Goal: Complete application form: Complete application form

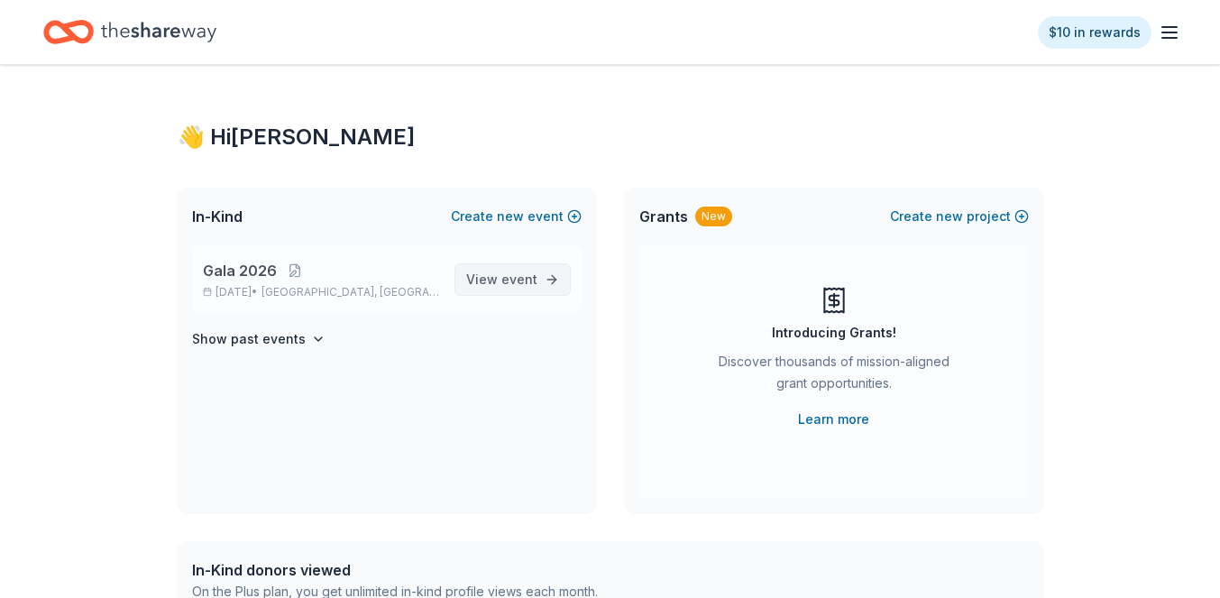
click at [531, 280] on span "event" at bounding box center [519, 278] width 36 height 15
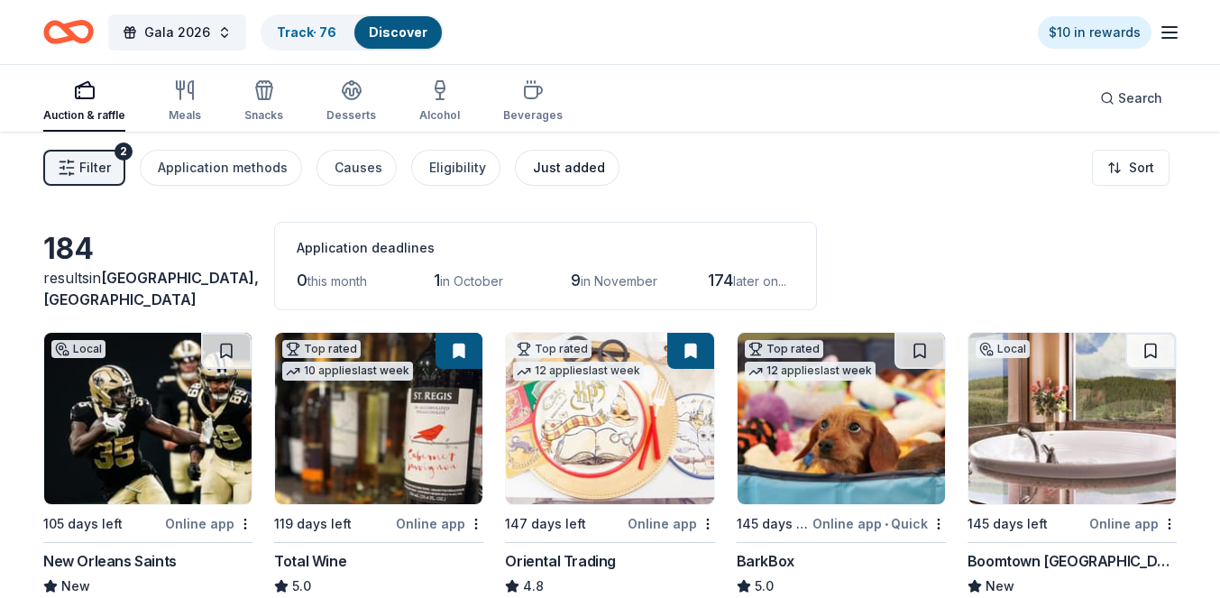
click at [543, 176] on div "Just added" at bounding box center [569, 168] width 72 height 22
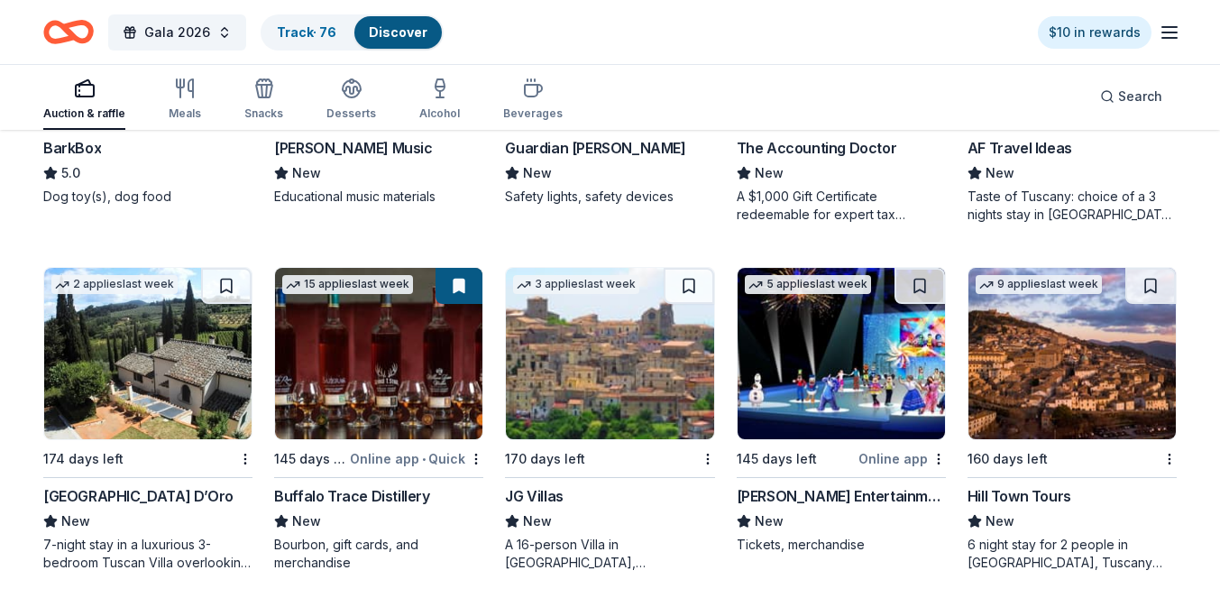
scroll to position [423, 0]
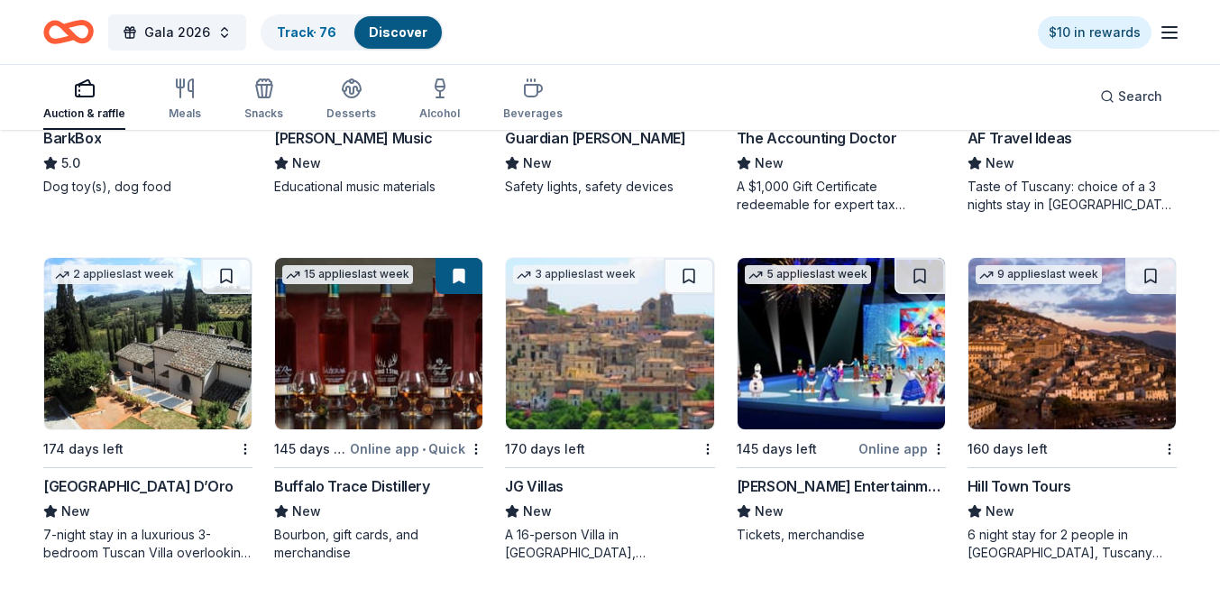
click at [369, 347] on img at bounding box center [378, 343] width 207 height 171
click at [725, 484] on div "Top rated 12 applies last week 145 days left Online app • Quick BarkBox 5.0 Dog…" at bounding box center [609, 235] width 1133 height 653
click at [381, 28] on link "Discover" at bounding box center [398, 31] width 59 height 15
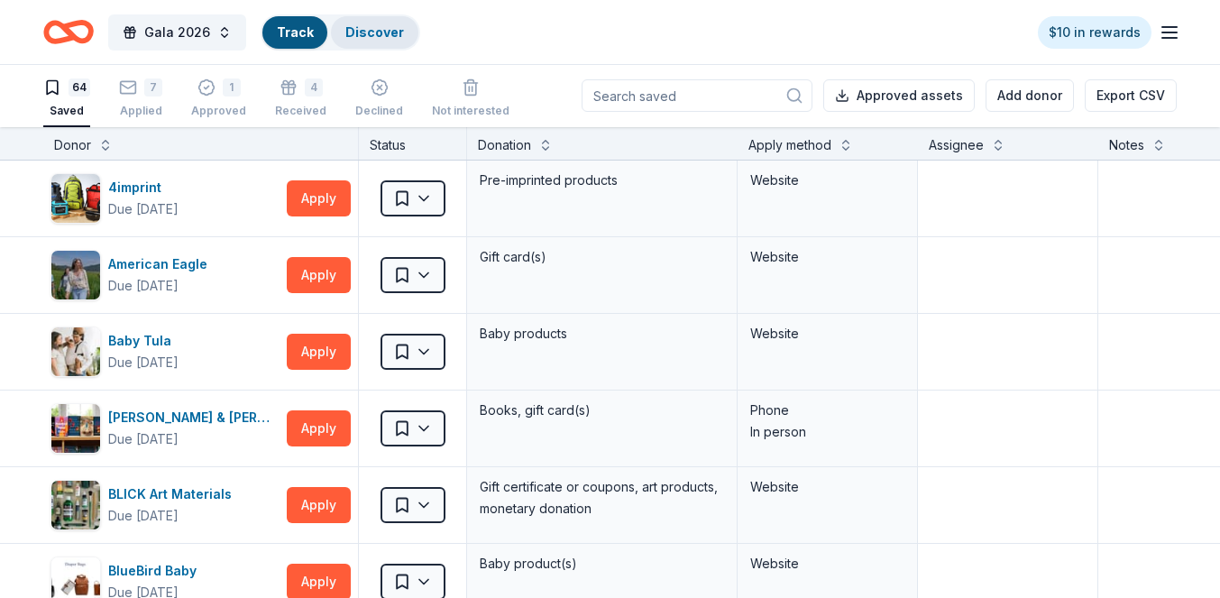
scroll to position [1, 0]
click at [397, 28] on div "Discover" at bounding box center [374, 32] width 87 height 32
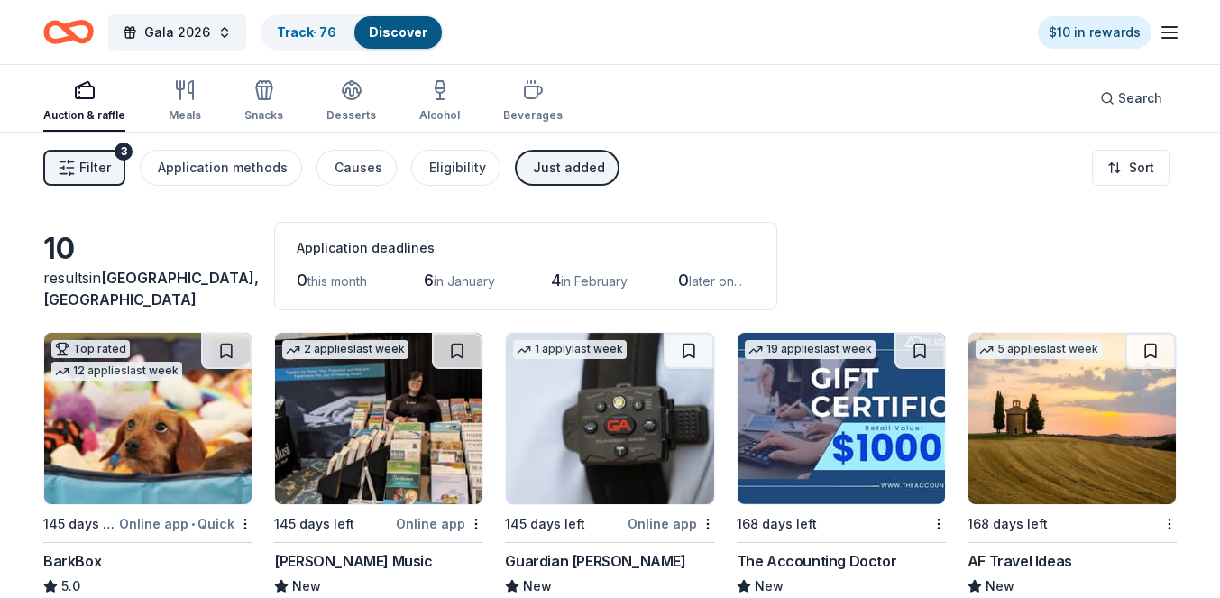
click at [107, 171] on span "Filter" at bounding box center [95, 168] width 32 height 22
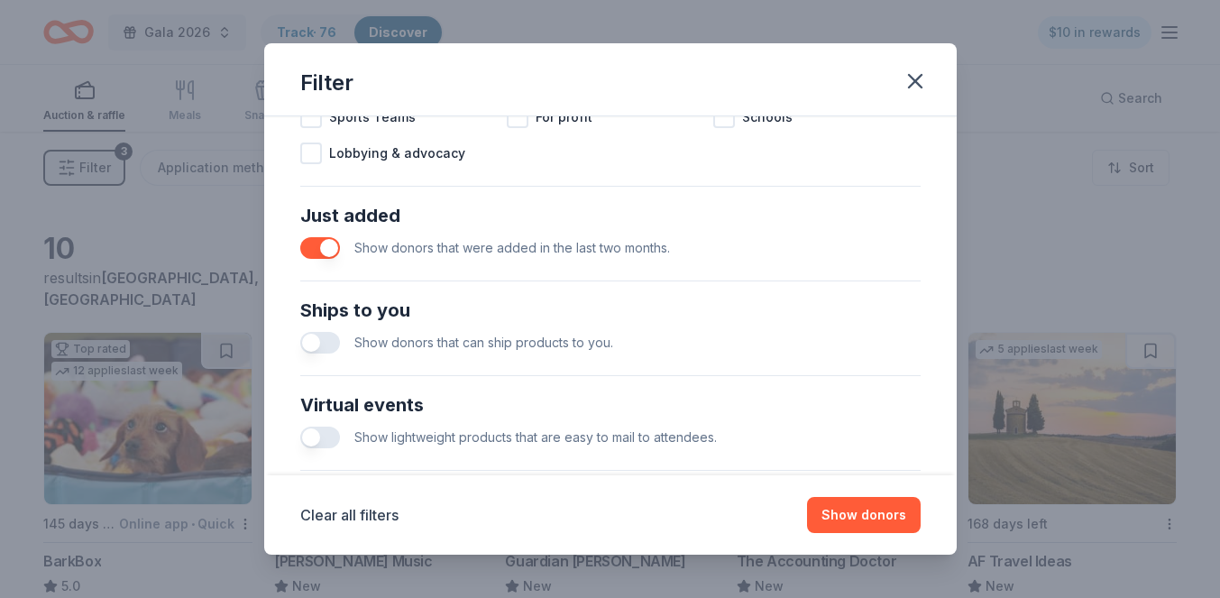
scroll to position [645, 0]
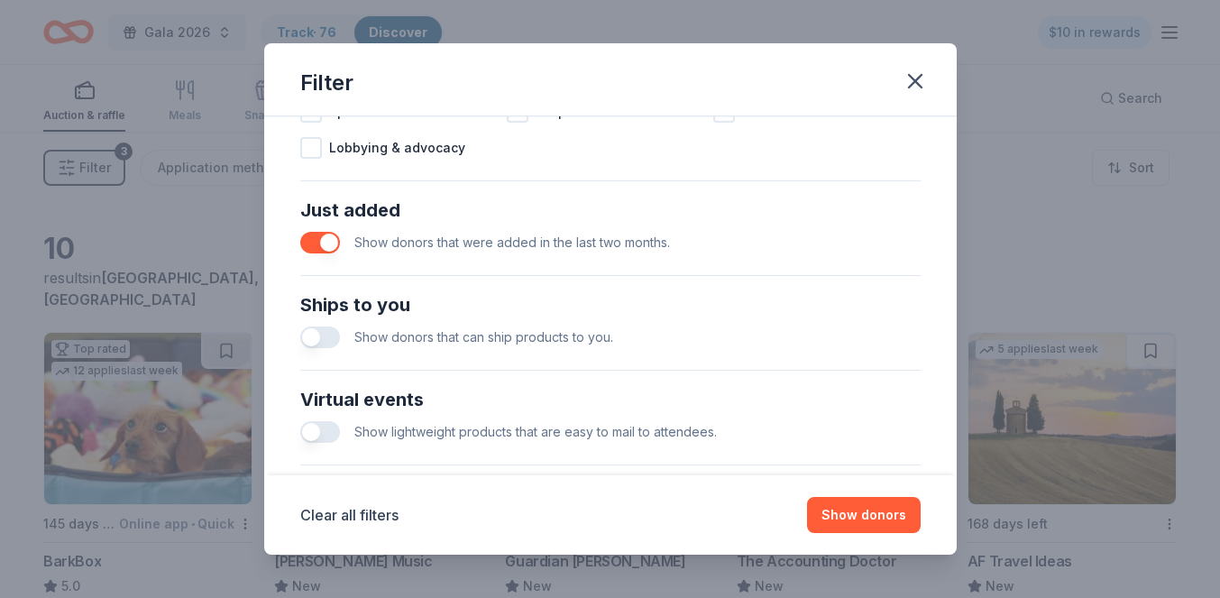
click at [332, 244] on button "button" at bounding box center [320, 243] width 40 height 22
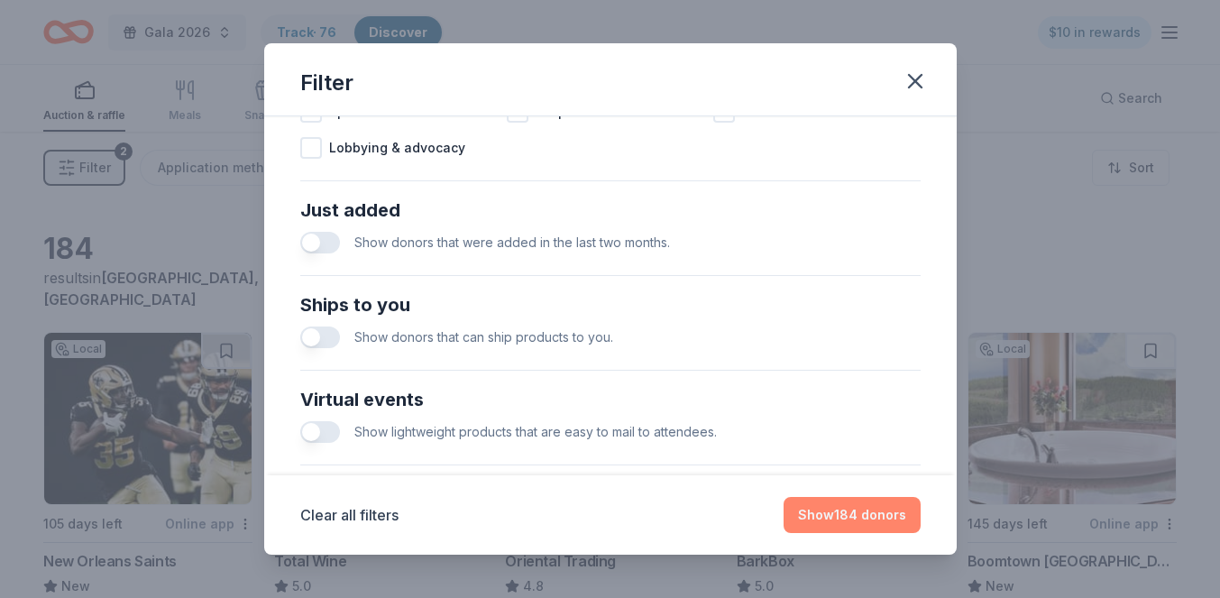
click at [840, 514] on button "Show 184 donors" at bounding box center [852, 515] width 137 height 36
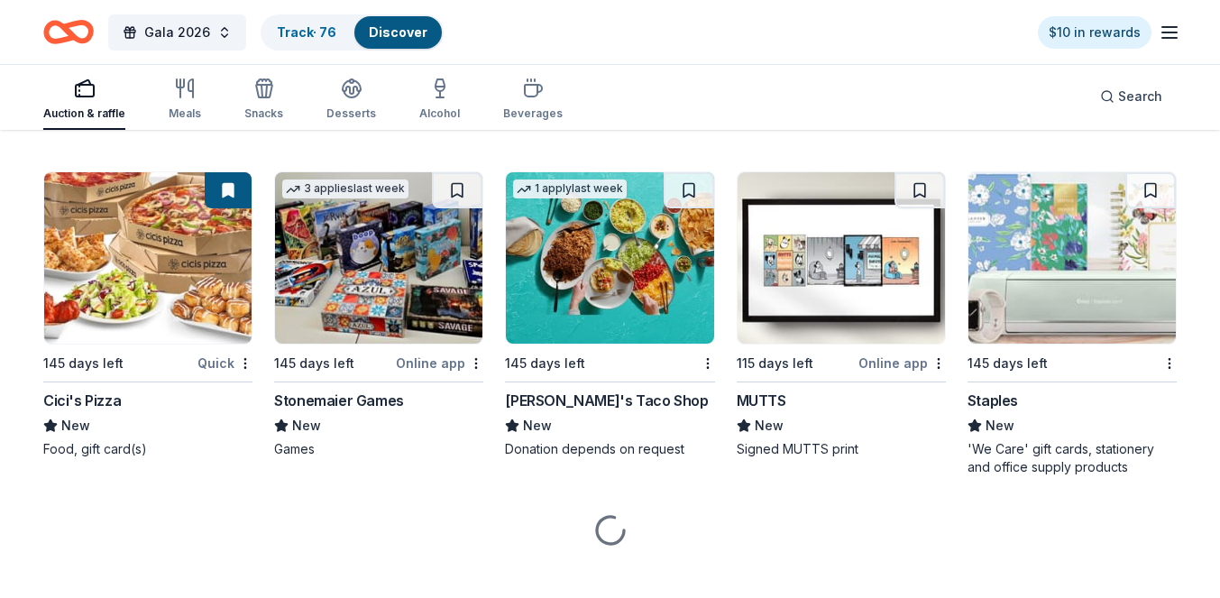
scroll to position [4672, 0]
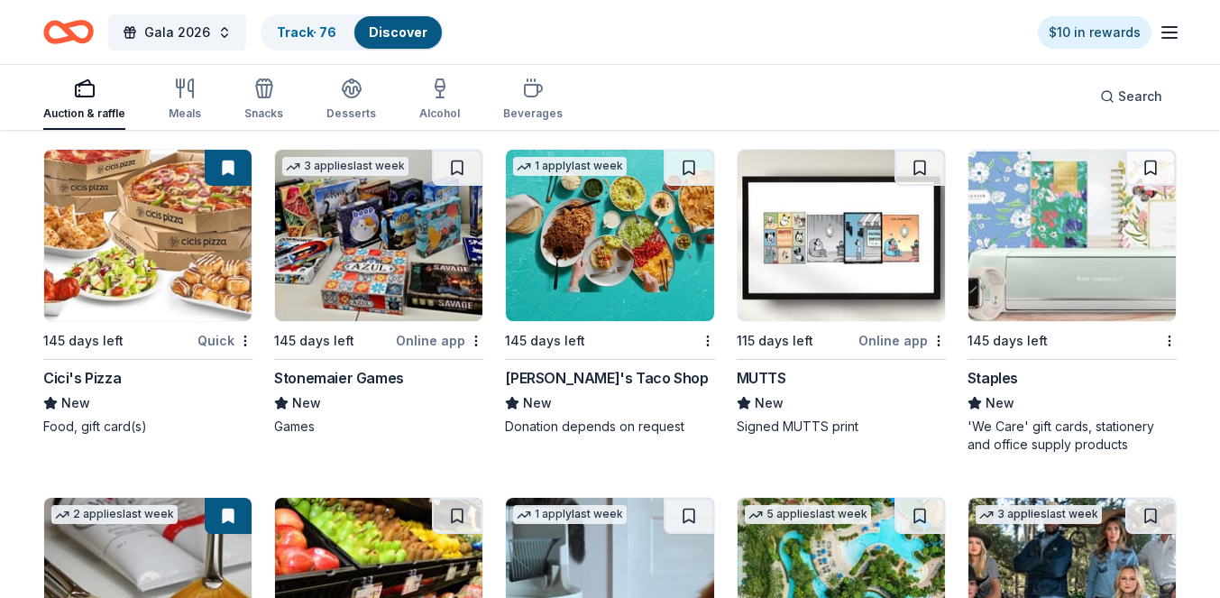
click at [405, 273] on img at bounding box center [378, 235] width 207 height 171
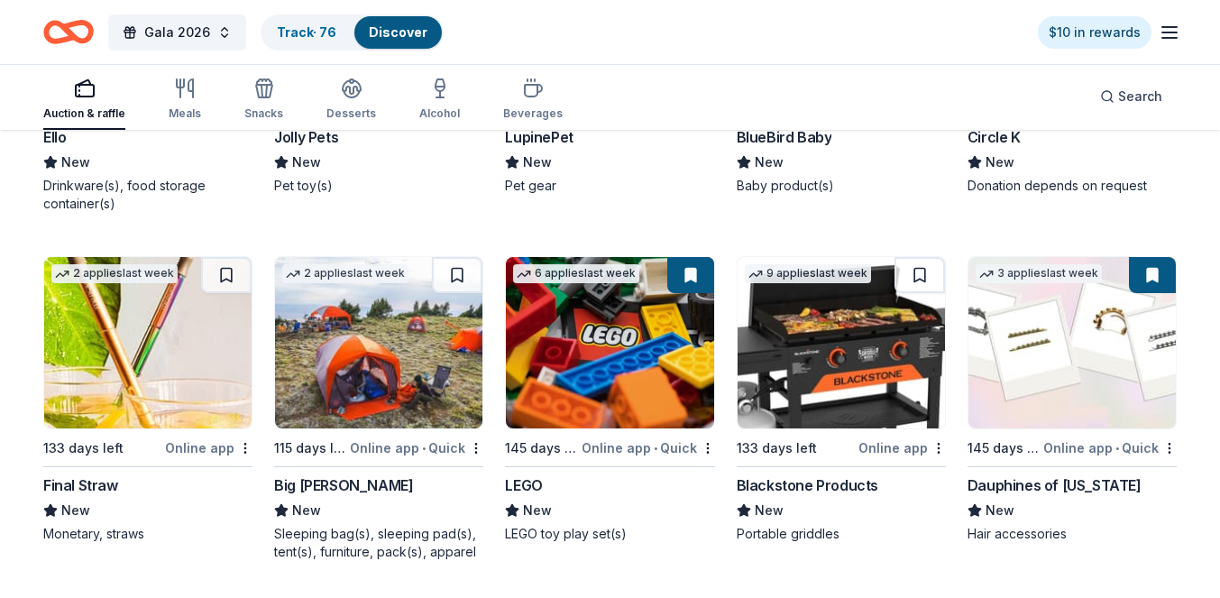
scroll to position [11143, 0]
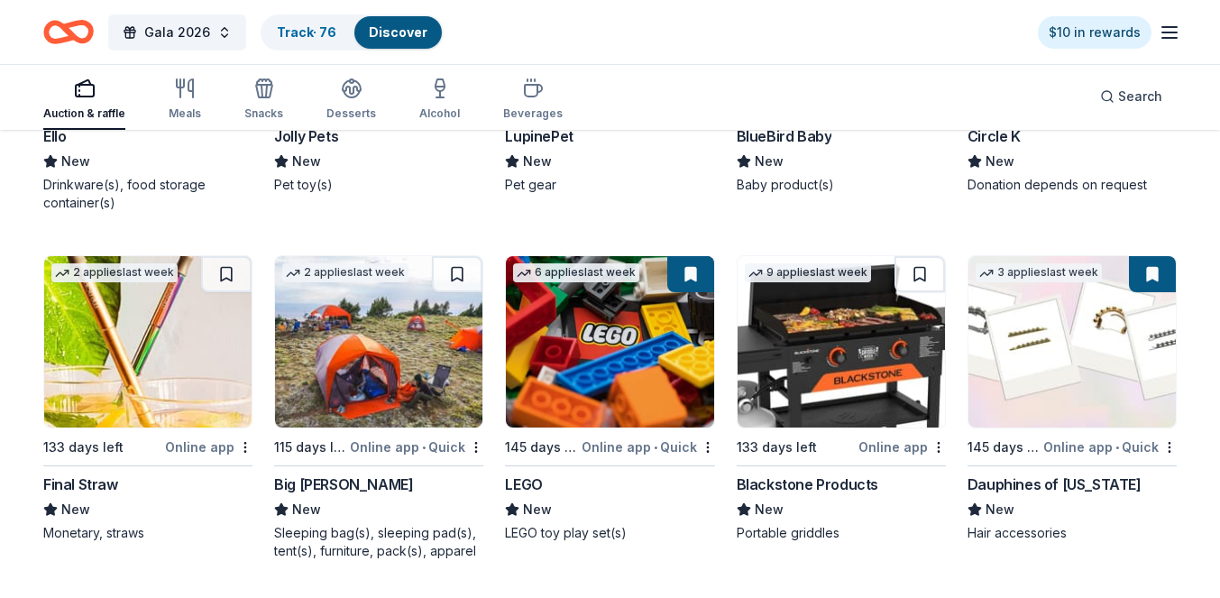
click at [851, 358] on img at bounding box center [841, 341] width 207 height 171
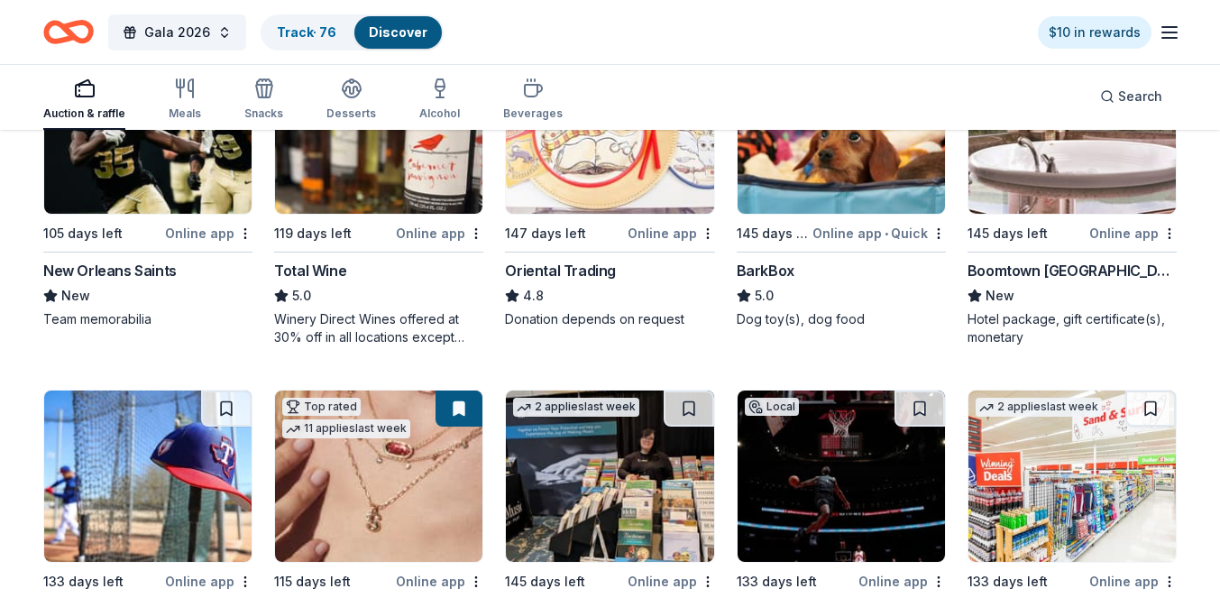
scroll to position [0, 0]
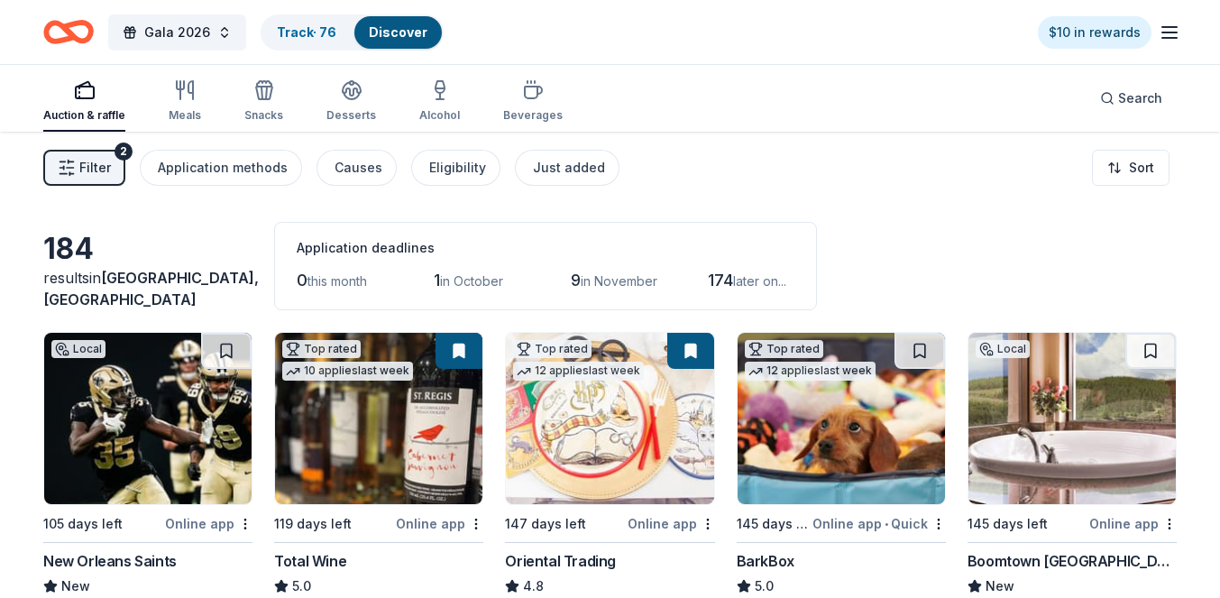
click at [89, 165] on span "Filter" at bounding box center [95, 168] width 32 height 22
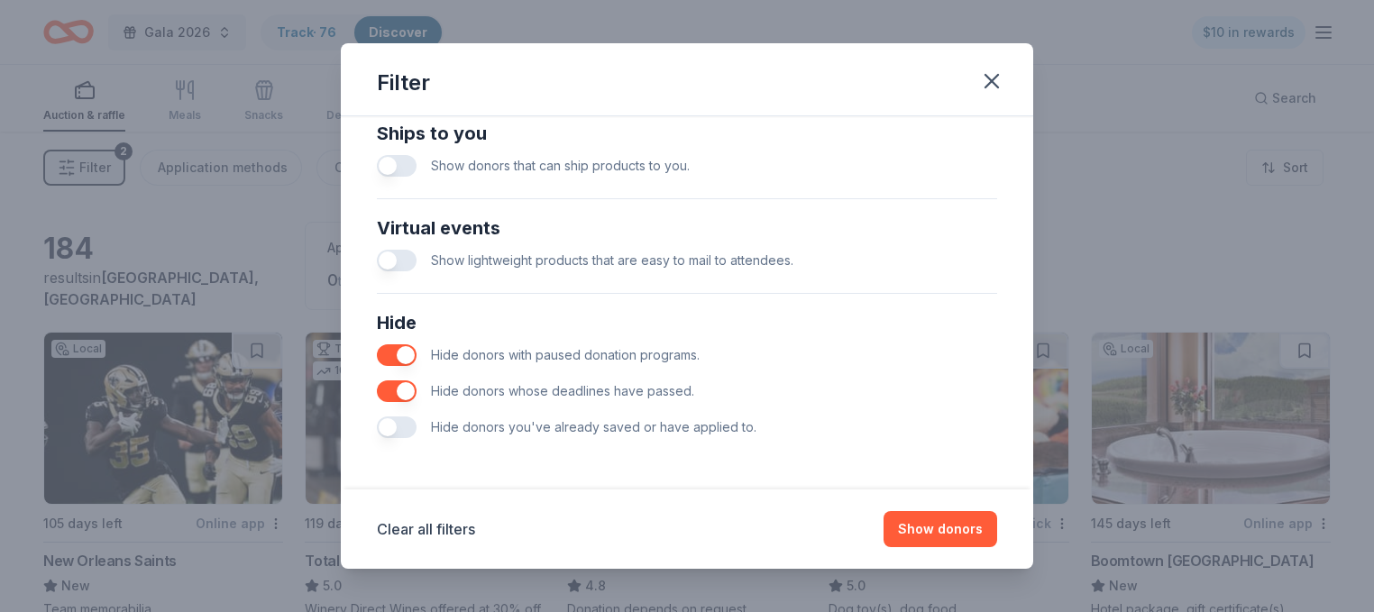
scroll to position [815, 0]
click at [989, 82] on icon "button" at bounding box center [991, 81] width 25 height 25
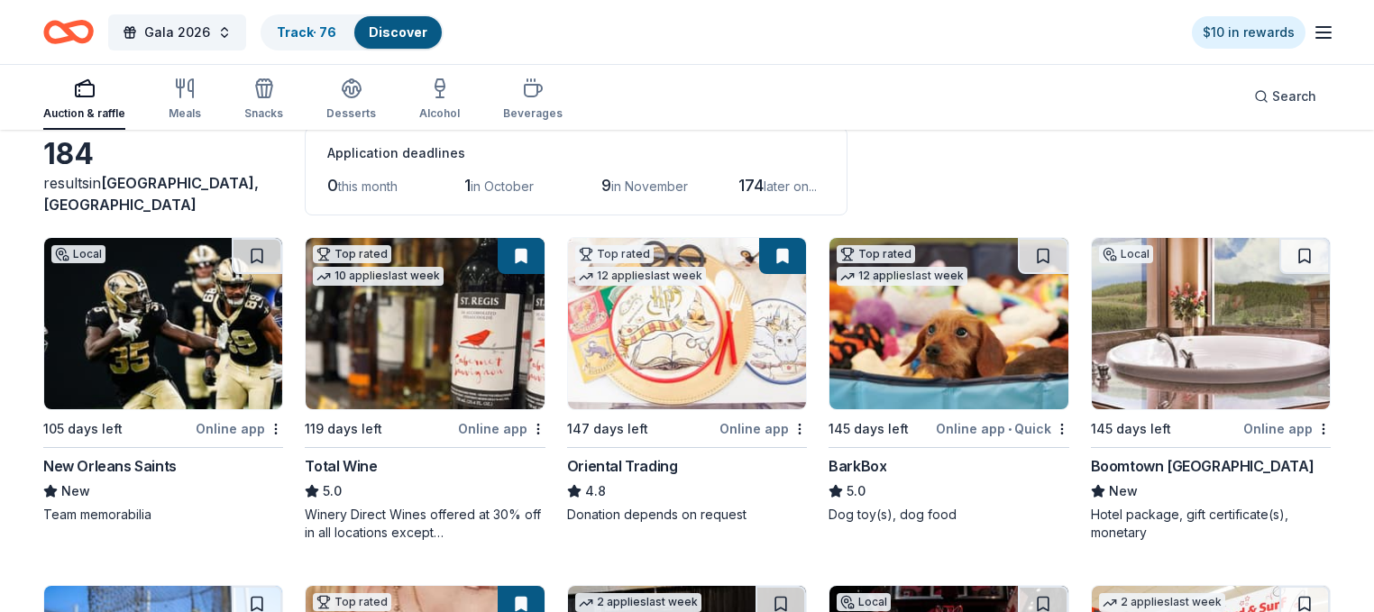
scroll to position [0, 0]
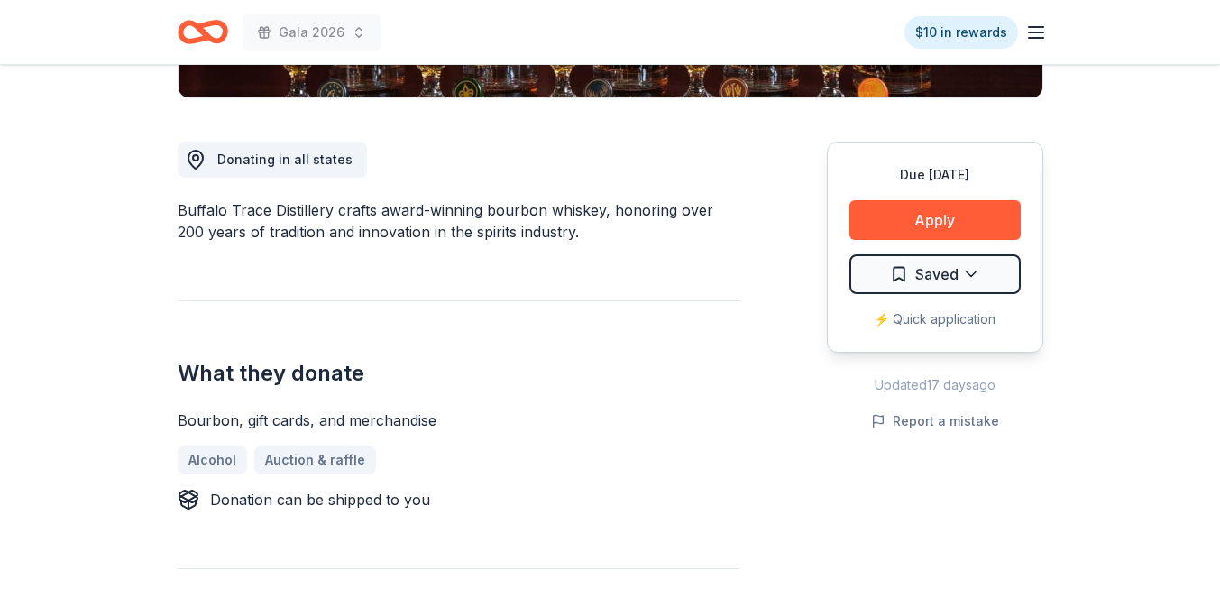
scroll to position [460, 0]
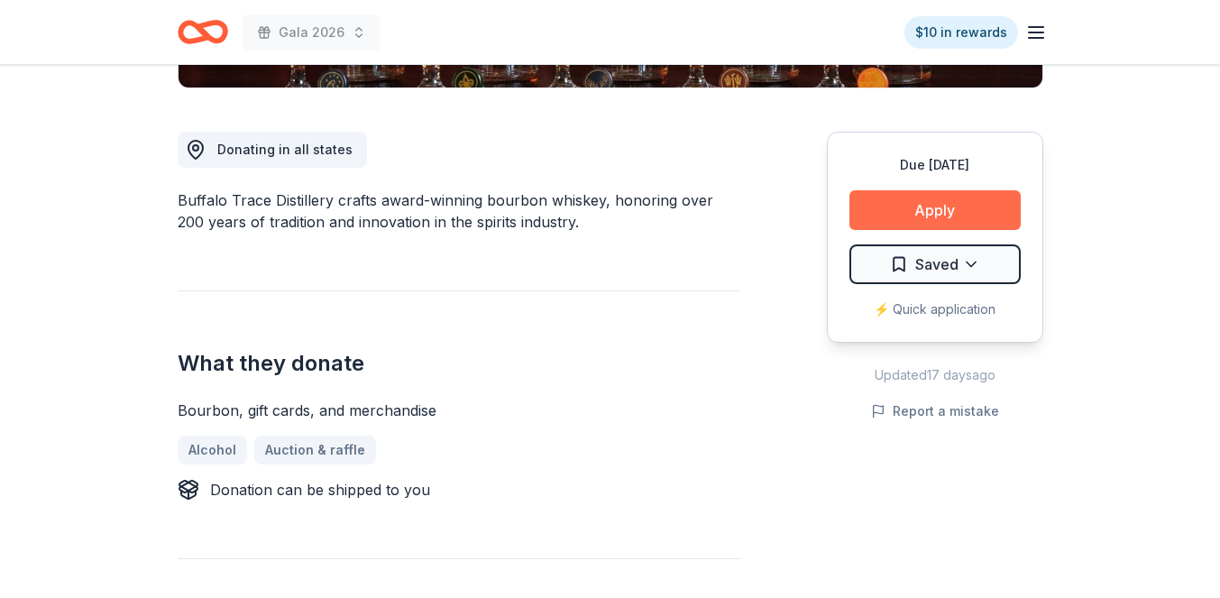
click at [918, 216] on button "Apply" at bounding box center [934, 210] width 171 height 40
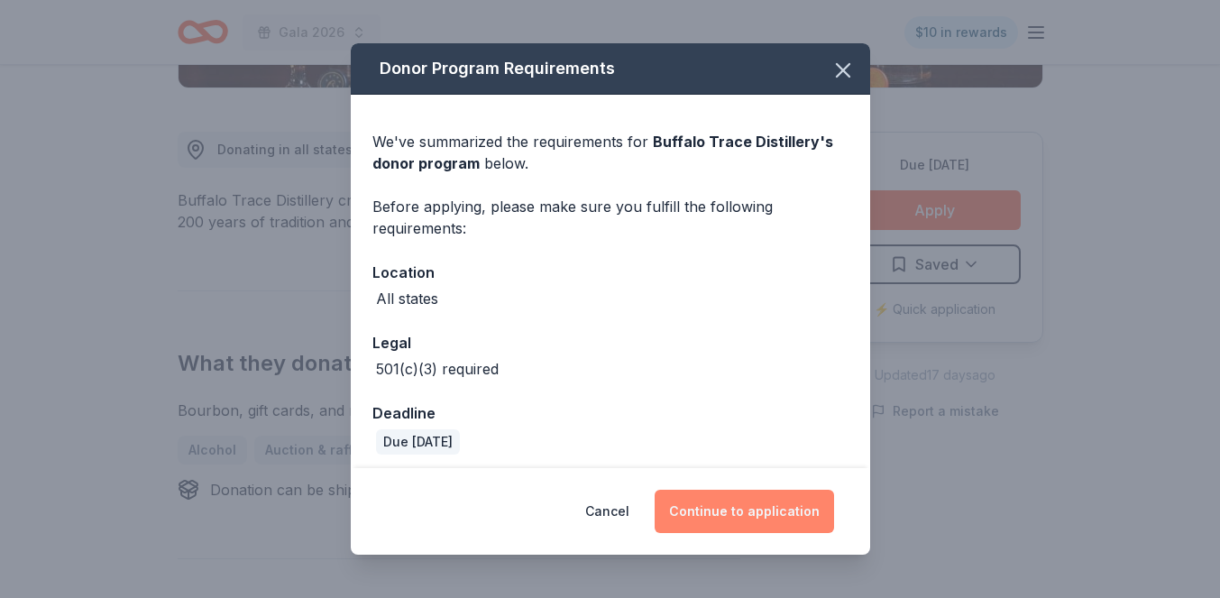
click at [723, 512] on button "Continue to application" at bounding box center [744, 511] width 179 height 43
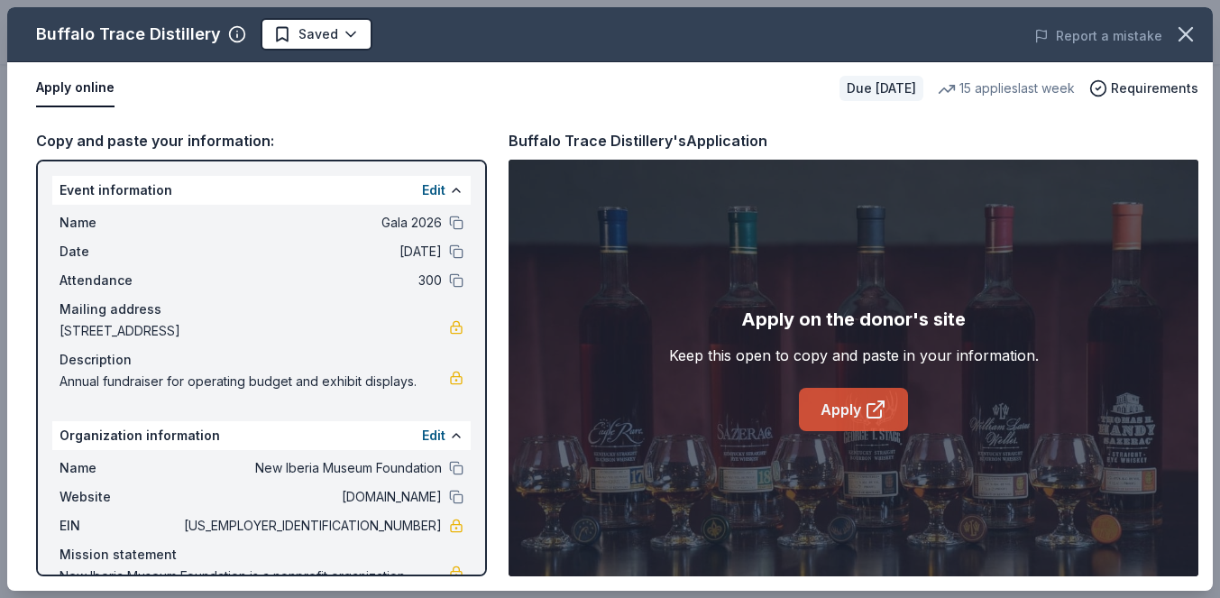
click at [847, 418] on link "Apply" at bounding box center [853, 409] width 109 height 43
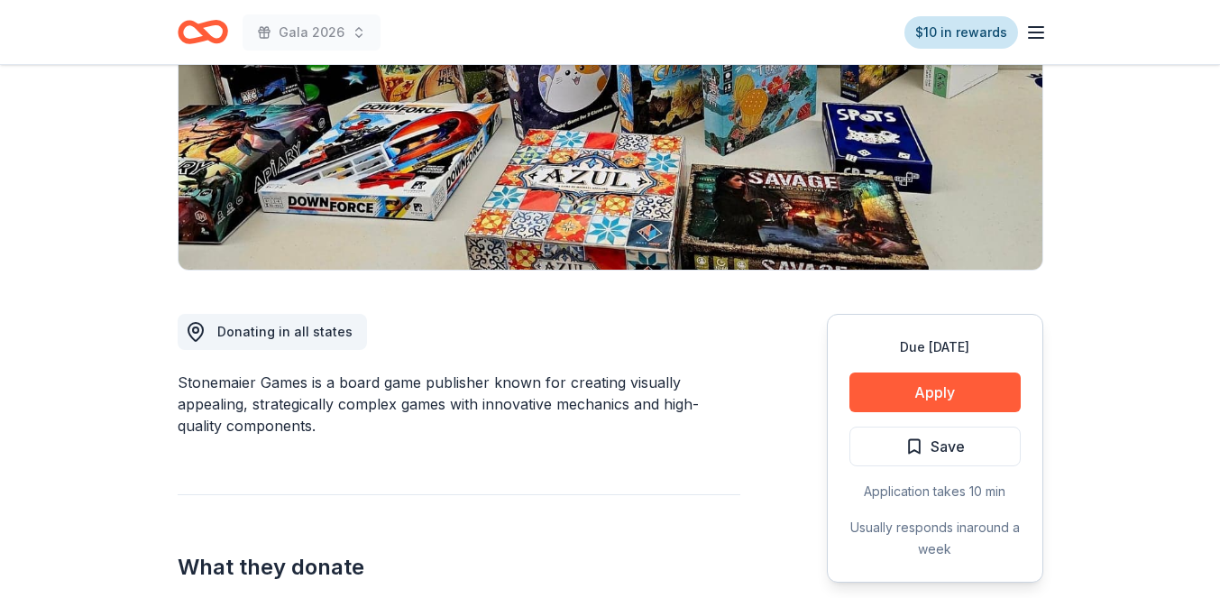
scroll to position [258, 0]
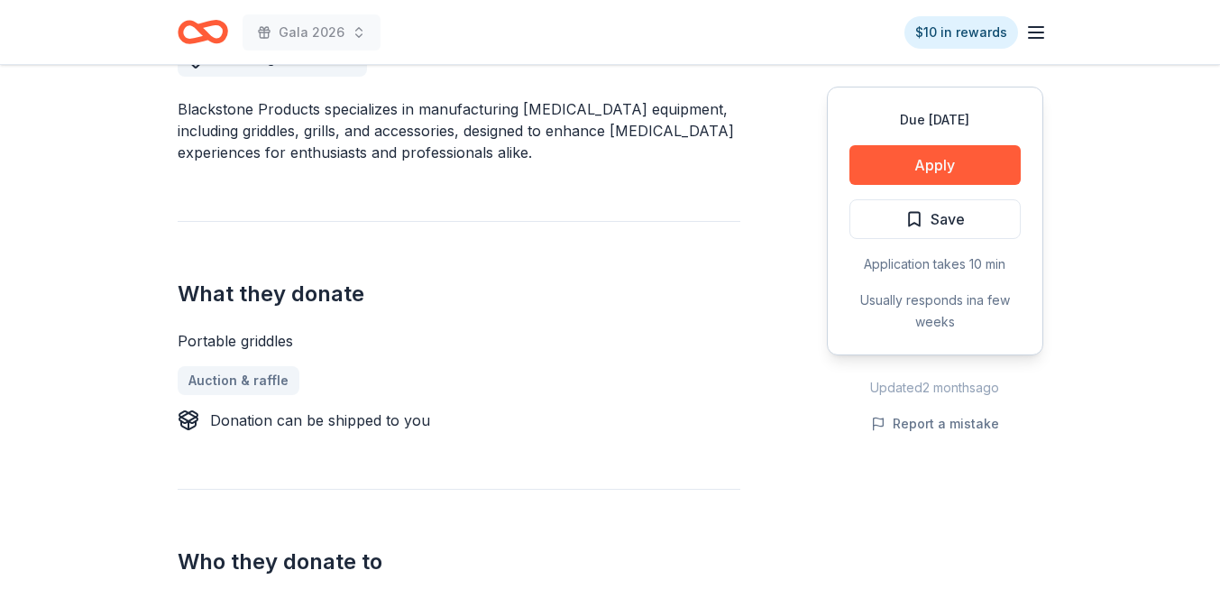
scroll to position [537, 0]
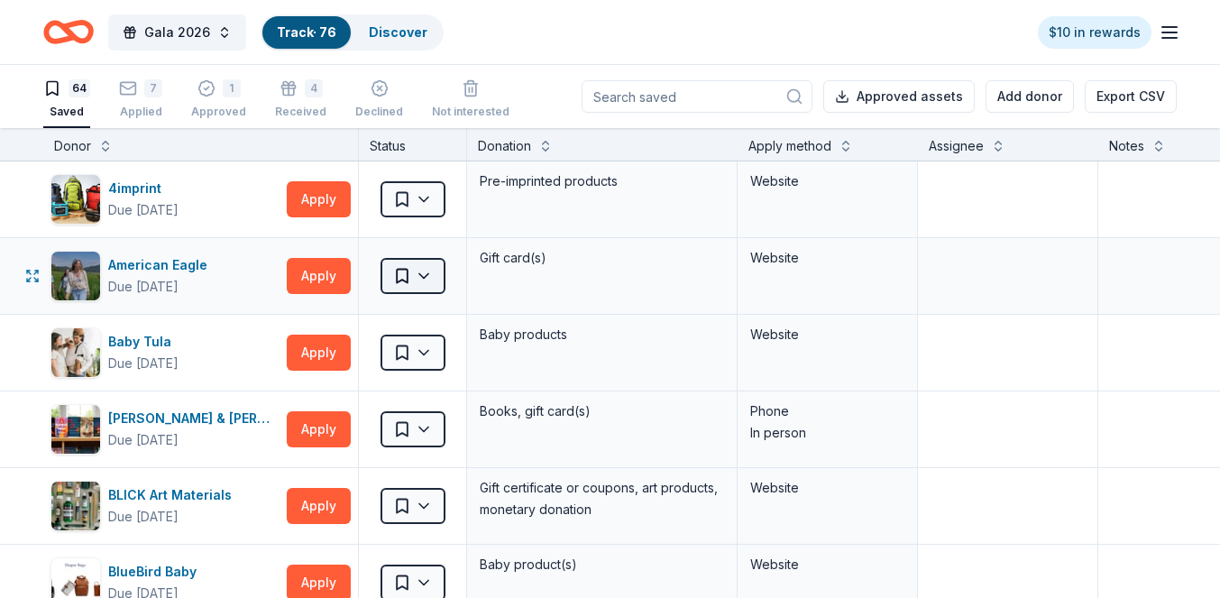
click at [422, 273] on html "Gala 2026 Track · 76 Discover $10 in rewards 64 Saved 7 Applied 1 Approved 4 Re…" at bounding box center [610, 299] width 1220 height 598
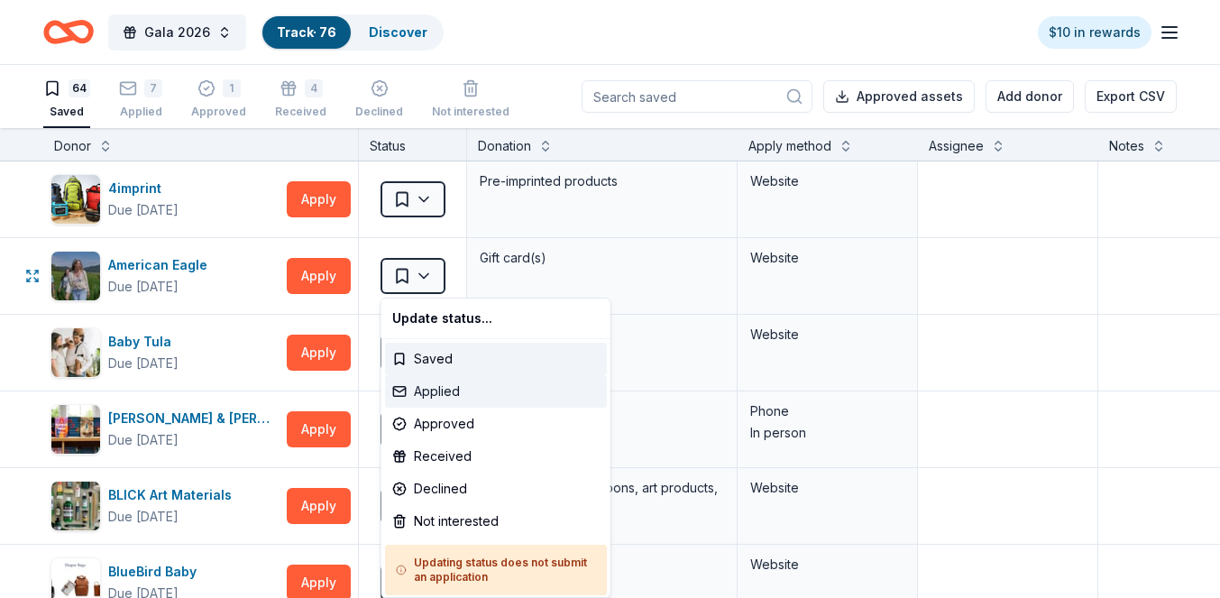
click at [447, 388] on div "Applied" at bounding box center [496, 391] width 222 height 32
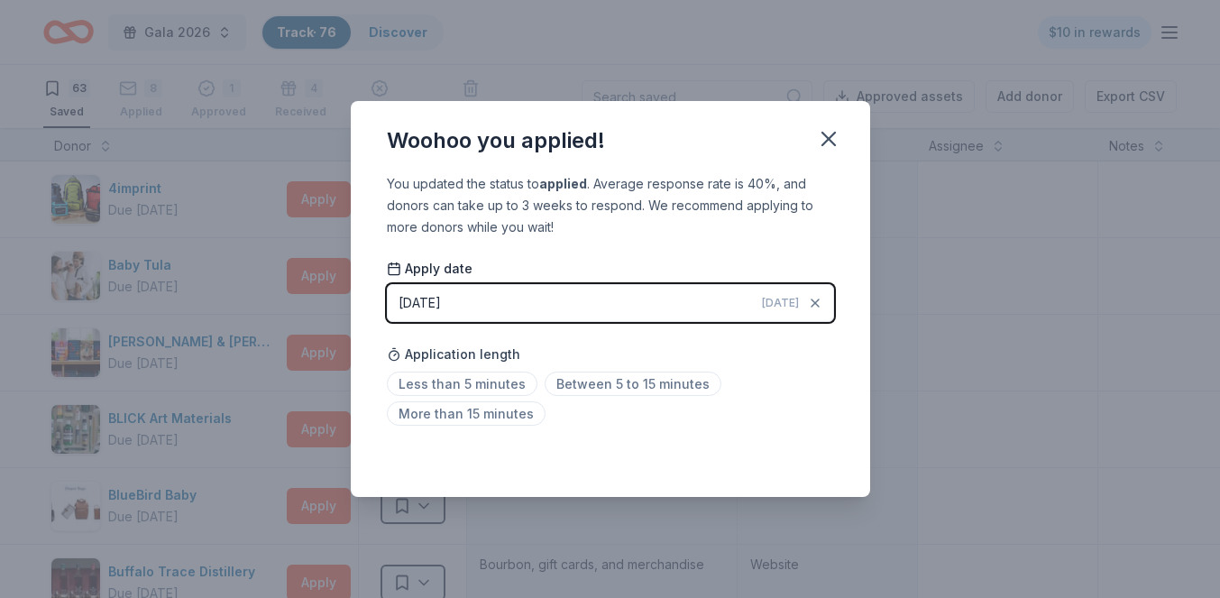
click at [568, 303] on button "[DATE] [DATE]" at bounding box center [610, 303] width 447 height 38
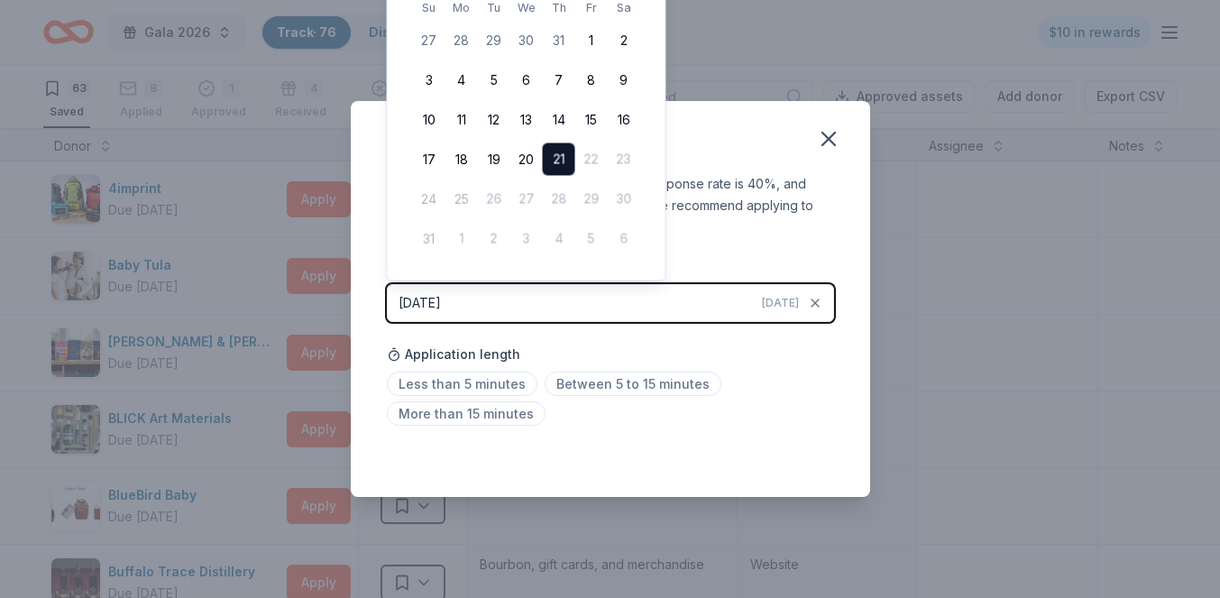
click at [532, 306] on button "[DATE] [DATE]" at bounding box center [610, 303] width 447 height 38
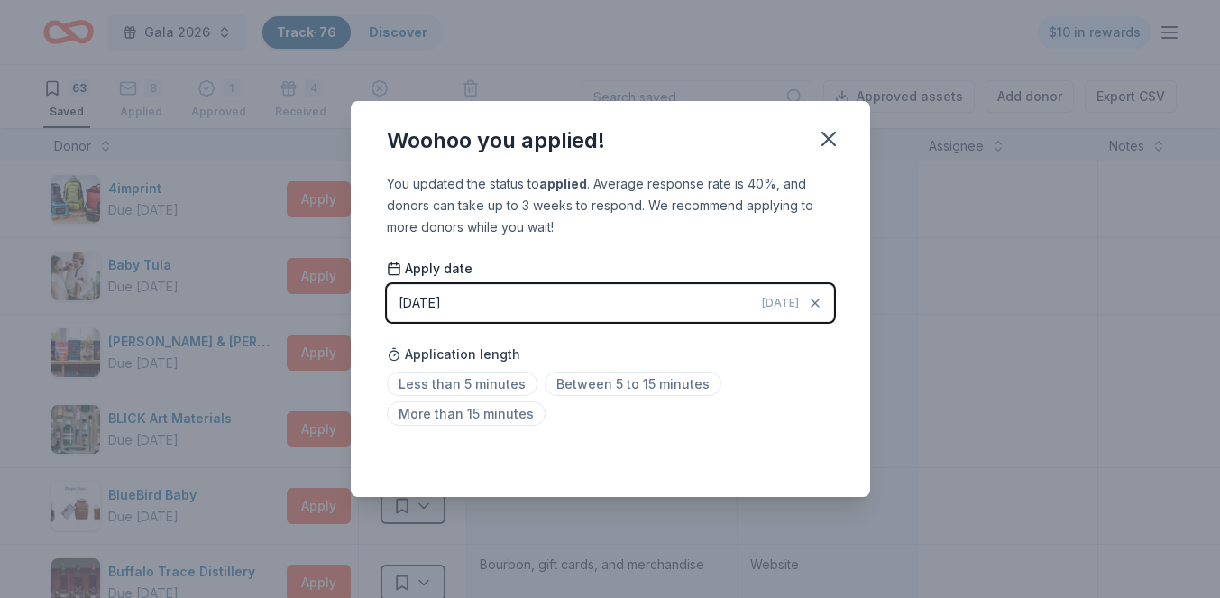
click at [441, 299] on div "[DATE]" at bounding box center [420, 303] width 42 height 22
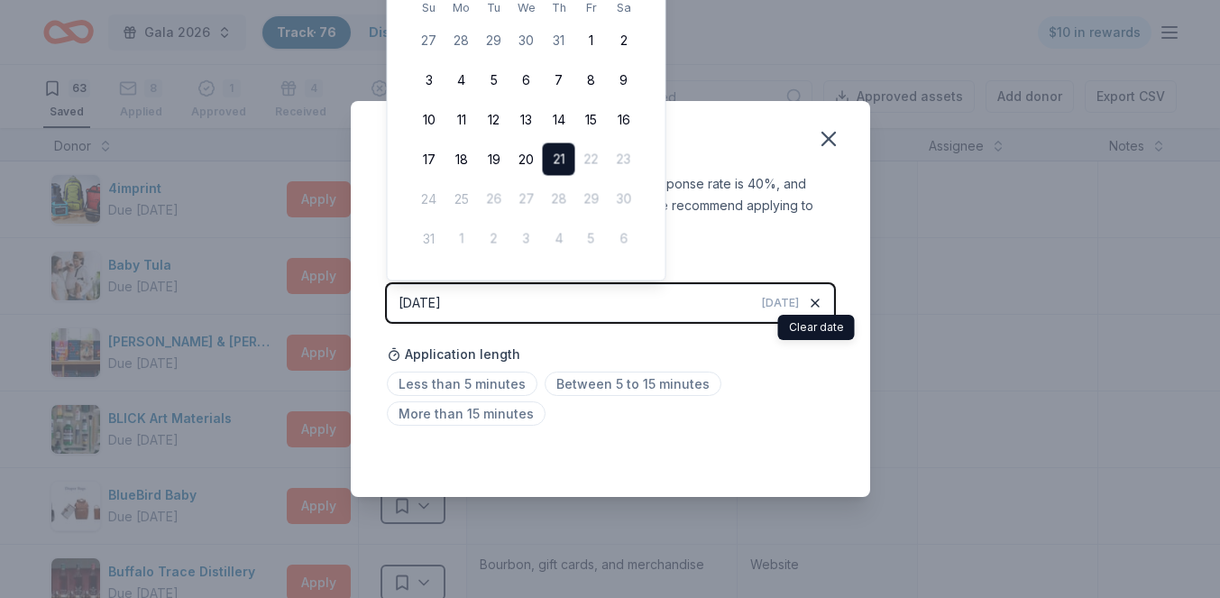
click at [815, 302] on icon "button" at bounding box center [815, 302] width 7 height 7
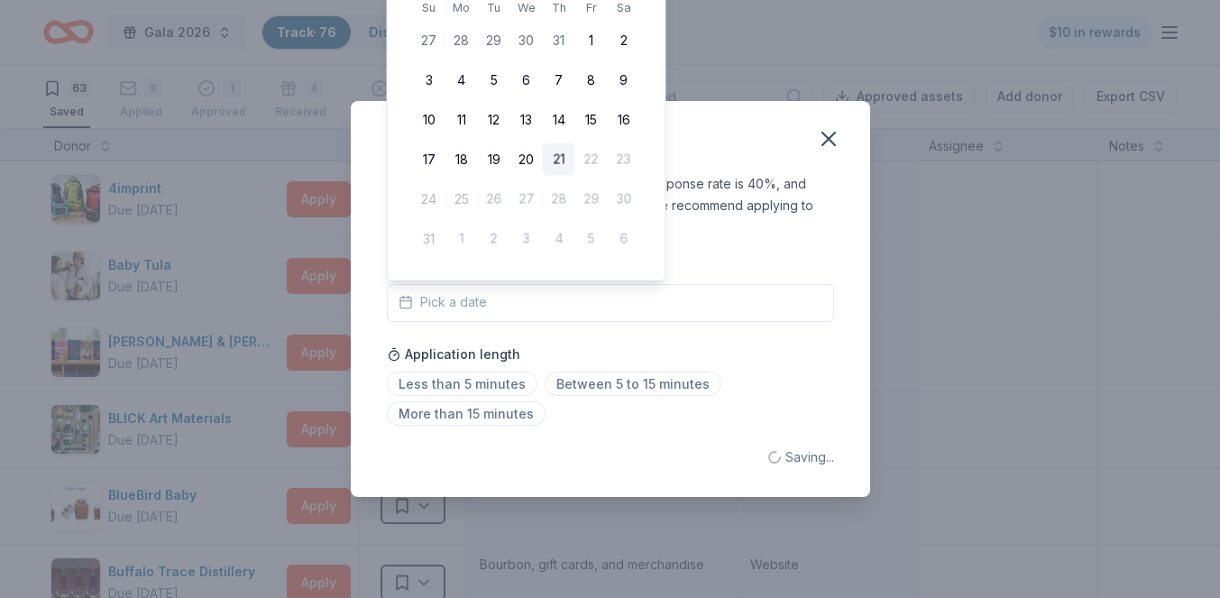
click at [517, 301] on button "Pick a date" at bounding box center [610, 303] width 447 height 38
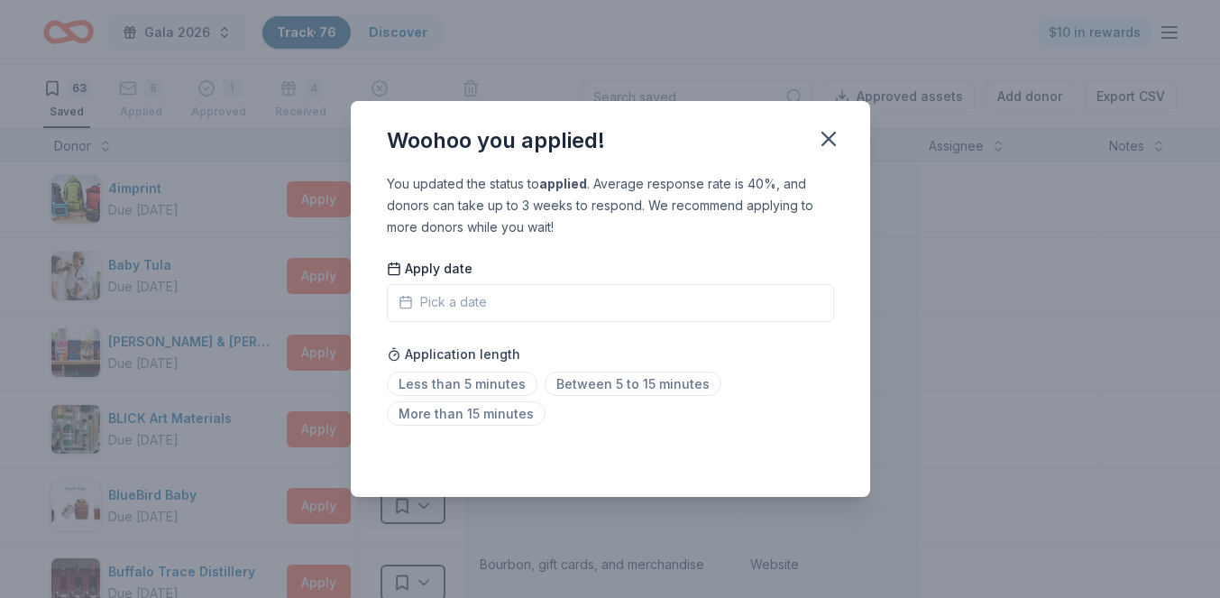
click at [480, 306] on span "Pick a date" at bounding box center [443, 302] width 88 height 22
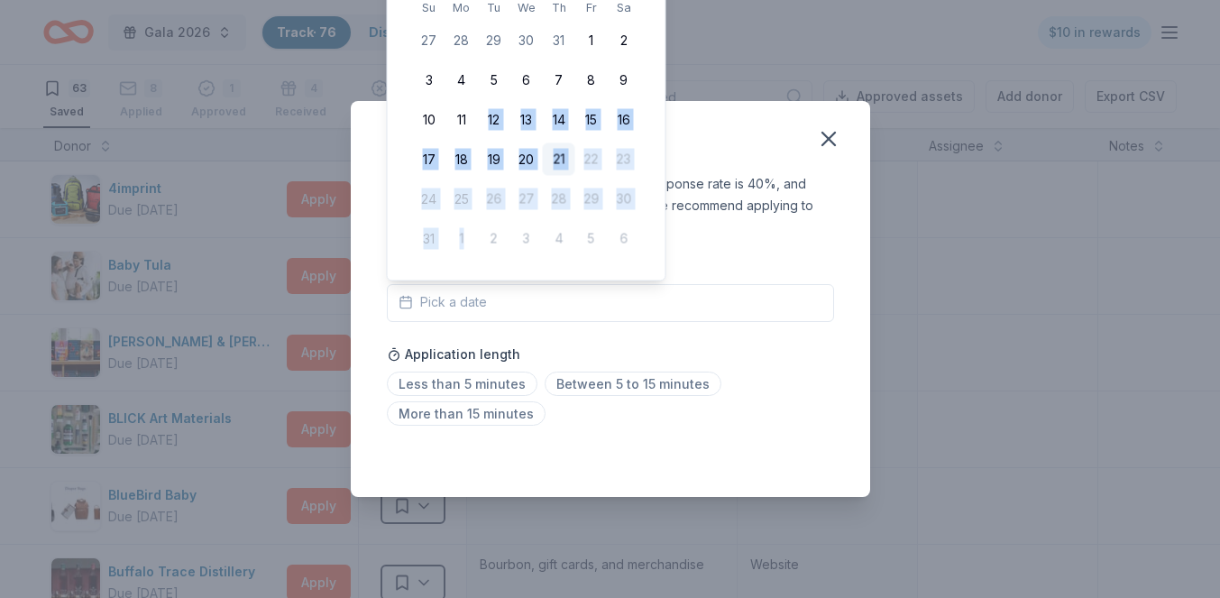
drag, startPoint x: 507, startPoint y: 100, endPoint x: 507, endPoint y: 223, distance: 122.6
click at [507, 223] on tbody "27 28 29 30 31 1 2 3 4 5 6 7 8 9 10 11 12 13 14 15 16 17 18 19 20 21 22 23 24 2…" at bounding box center [526, 136] width 227 height 238
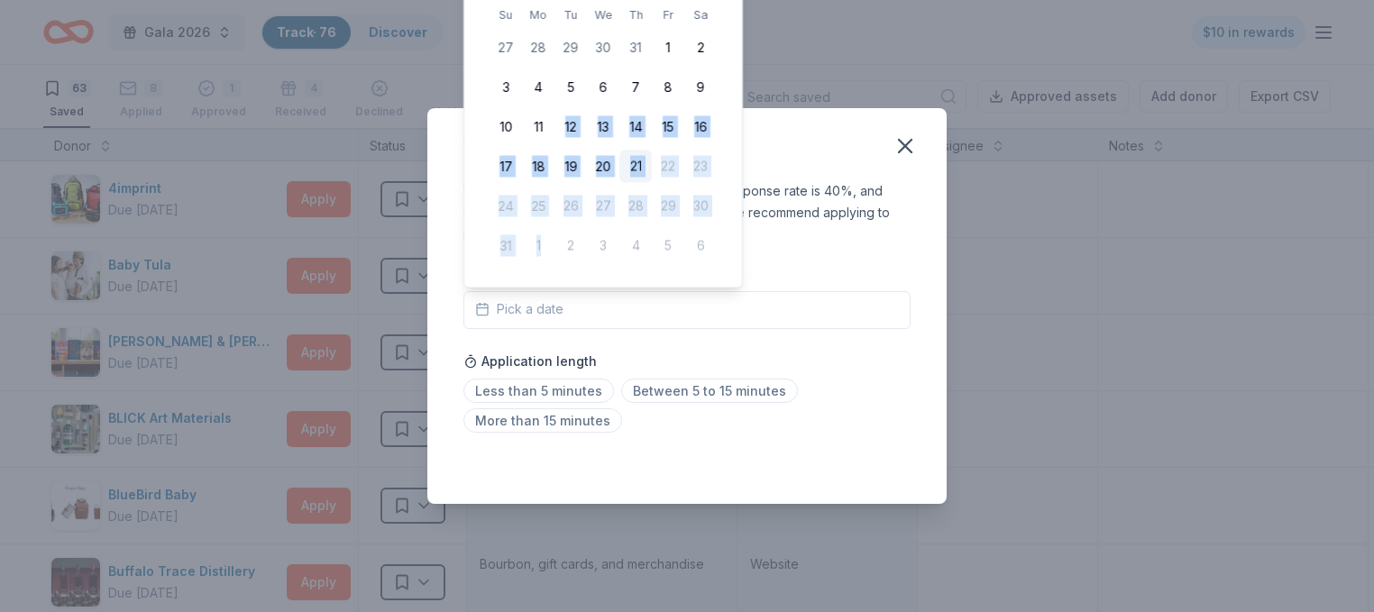
drag, startPoint x: 615, startPoint y: 106, endPoint x: 645, endPoint y: 344, distance: 239.9
click at [645, 355] on body "Gala 2026 Track · 76 Discover $10 in rewards 63 Saved 8 Applied 1 Approved 4 Re…" at bounding box center [687, 306] width 1374 height 612
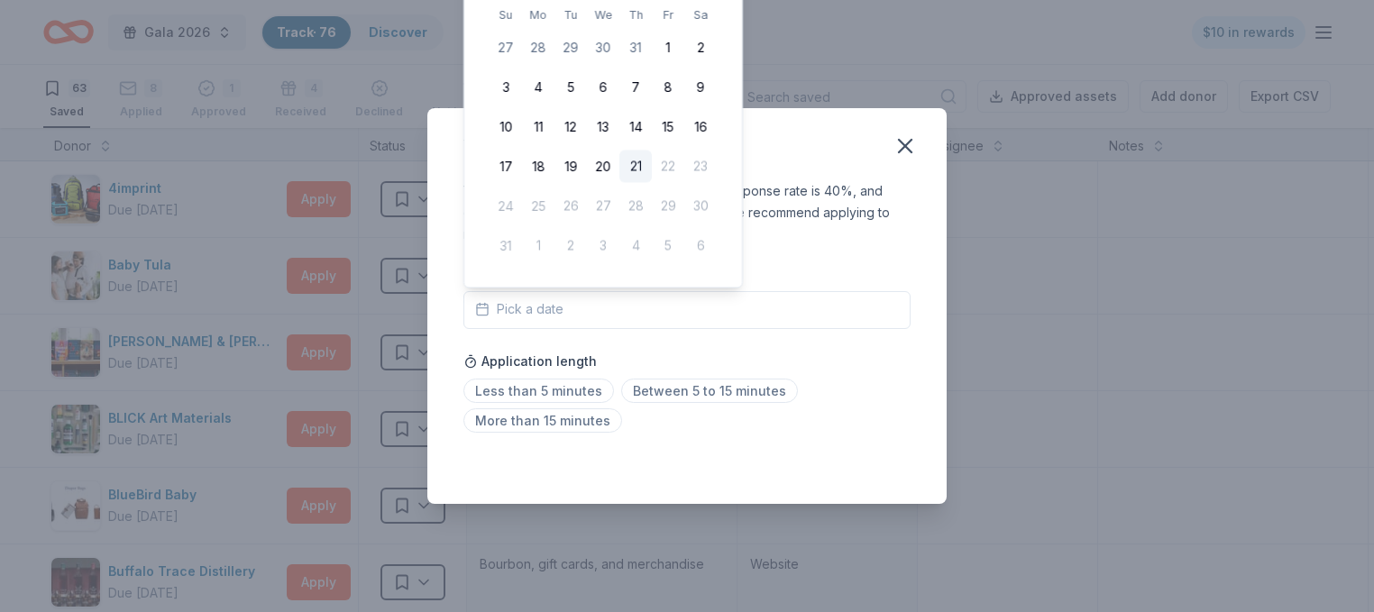
drag, startPoint x: 721, startPoint y: 47, endPoint x: 727, endPoint y: 155, distance: 108.3
click at [727, 155] on div "[DATE] Su Mo Tu We Th Fr Sa 27 28 29 30 31 1 2 3 4 5 6 7 8 9 10 11 12 13 14 15 …" at bounding box center [603, 114] width 249 height 318
click at [812, 73] on div "Woohoo you applied! You updated the status to applied . Average response rate i…" at bounding box center [687, 306] width 1374 height 612
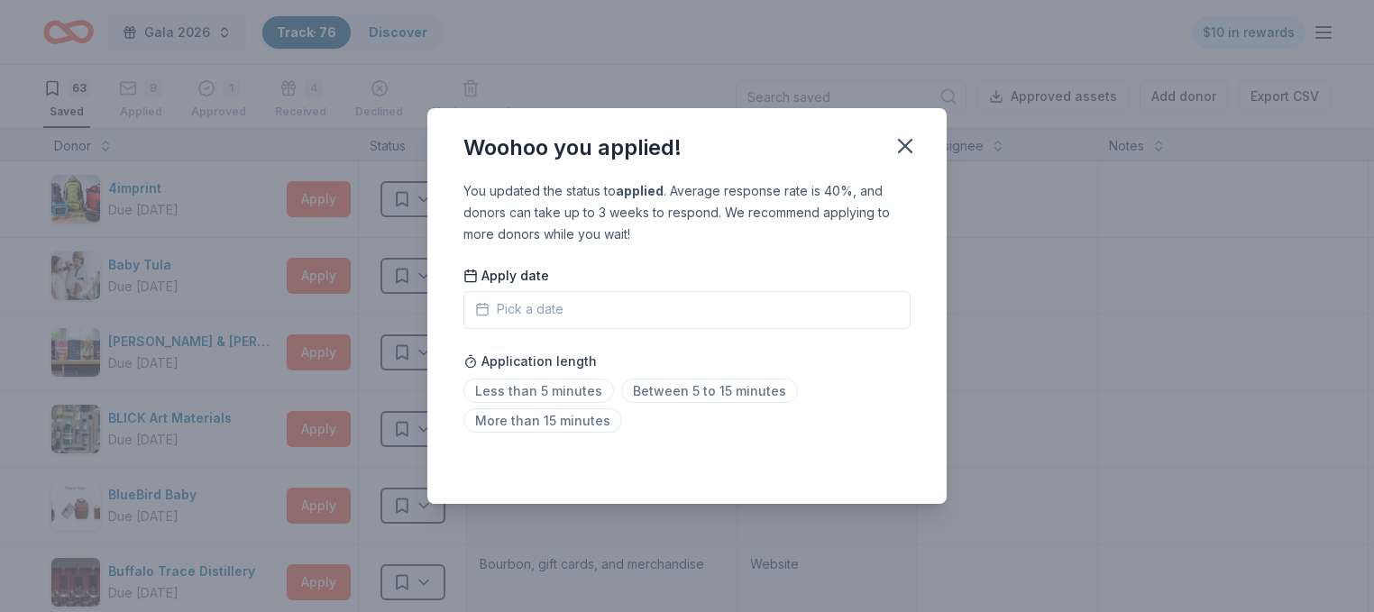
click at [593, 307] on button "Pick a date" at bounding box center [686, 310] width 447 height 38
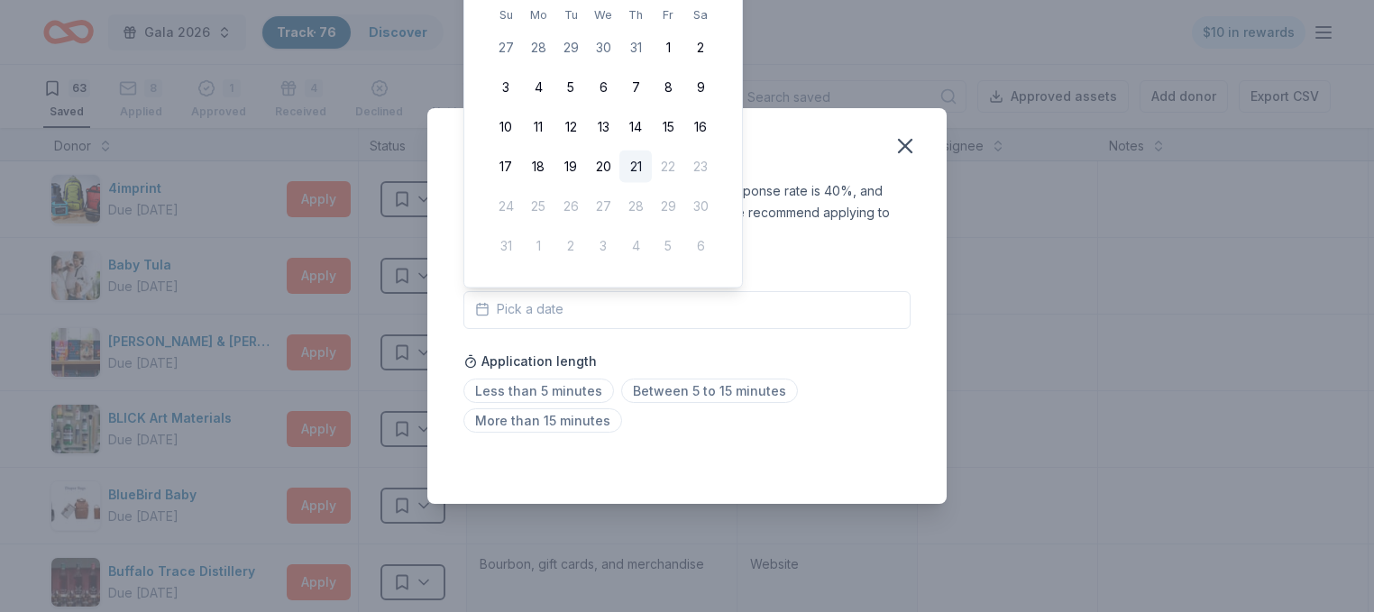
click at [582, 310] on button "Pick a date" at bounding box center [686, 310] width 447 height 38
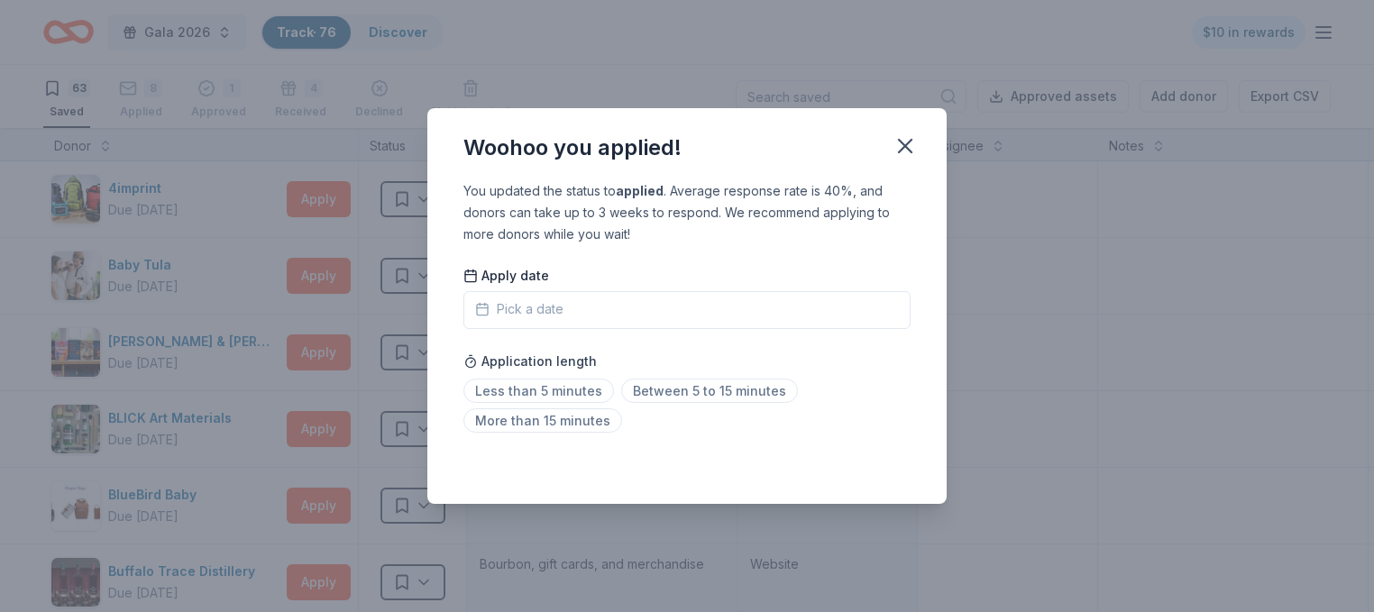
click at [758, 308] on button "Pick a date" at bounding box center [686, 310] width 447 height 38
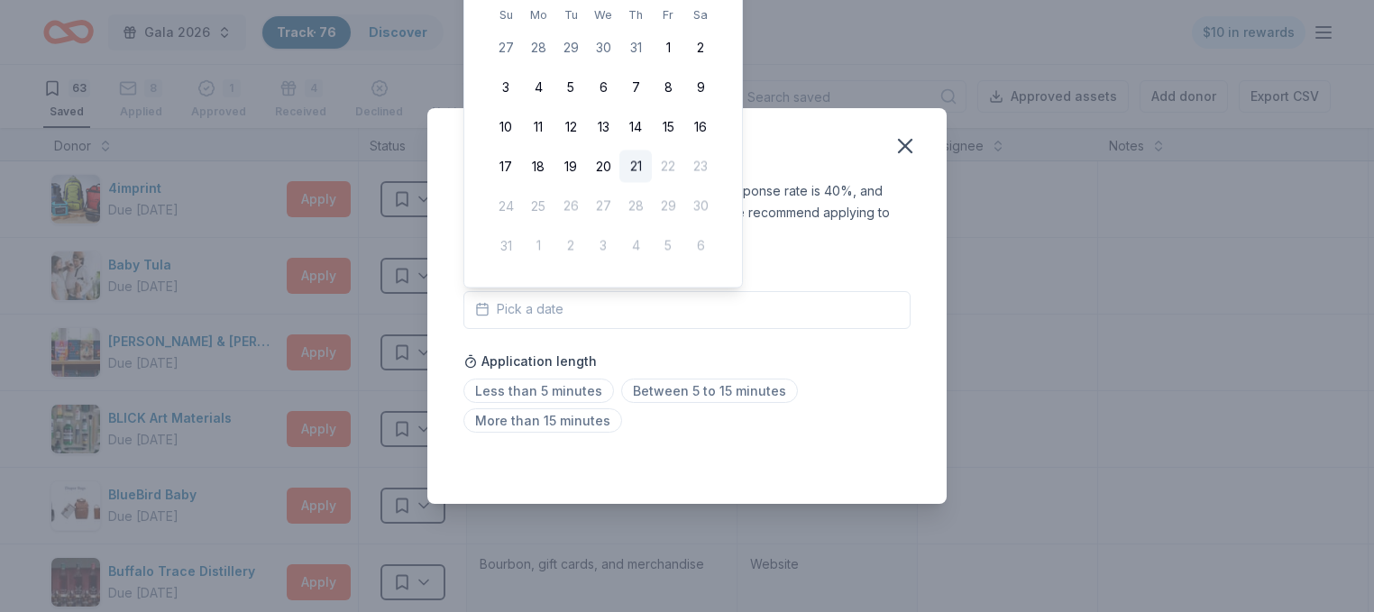
click at [1003, 23] on div "Woohoo you applied! You updated the status to applied . Average response rate i…" at bounding box center [687, 306] width 1374 height 612
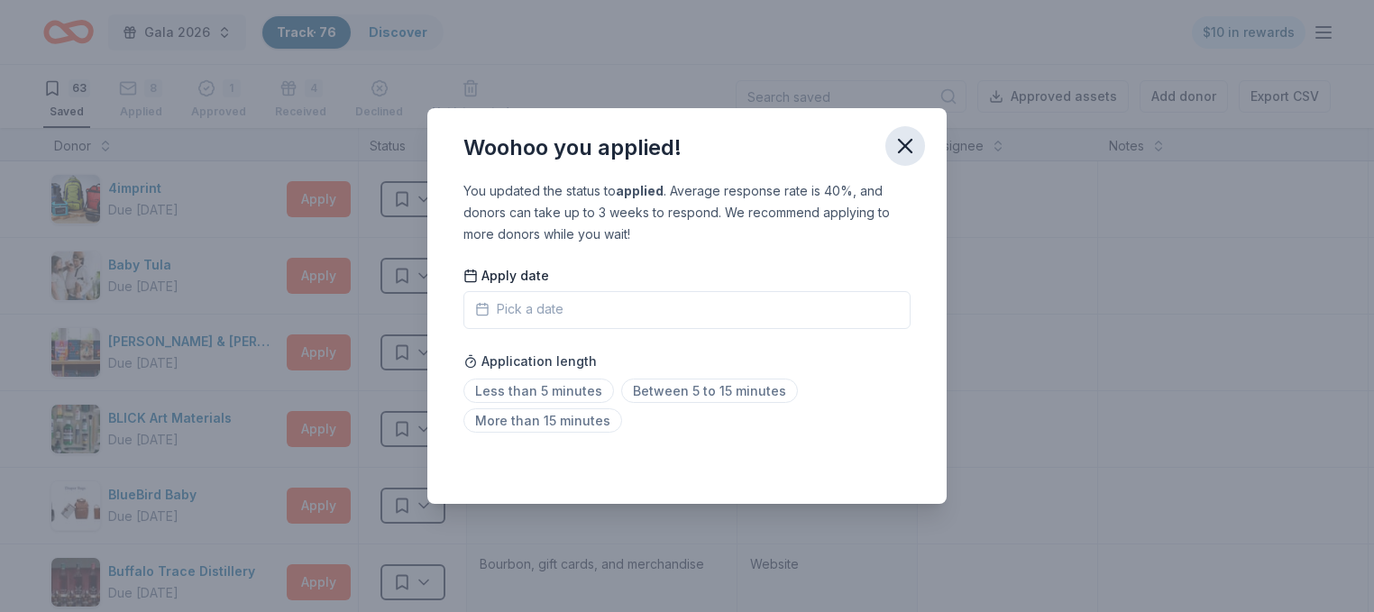
click at [906, 141] on icon "button" at bounding box center [905, 145] width 25 height 25
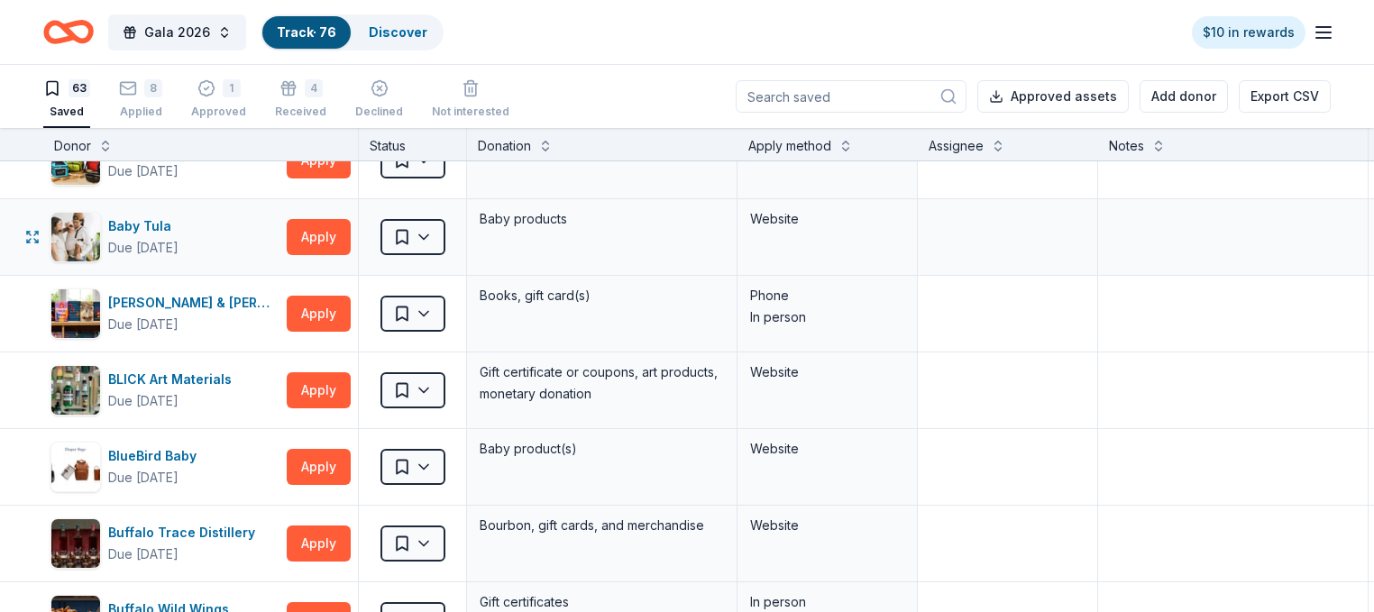
scroll to position [37, 0]
